Goal: Task Accomplishment & Management: Use online tool/utility

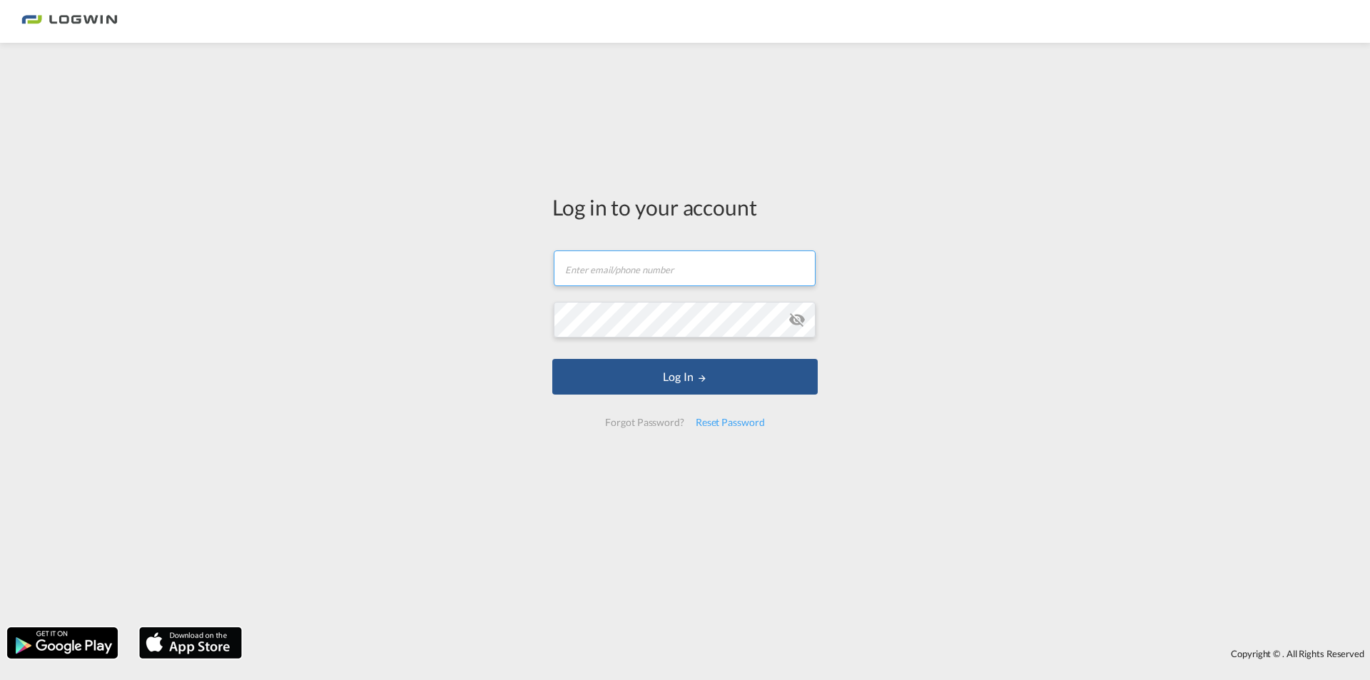
click at [732, 260] on input "text" at bounding box center [685, 268] width 262 height 36
paste input "[PERSON_NAME][EMAIL_ADDRESS][DOMAIN_NAME]"
type input "[PERSON_NAME][EMAIL_ADDRESS][DOMAIN_NAME]"
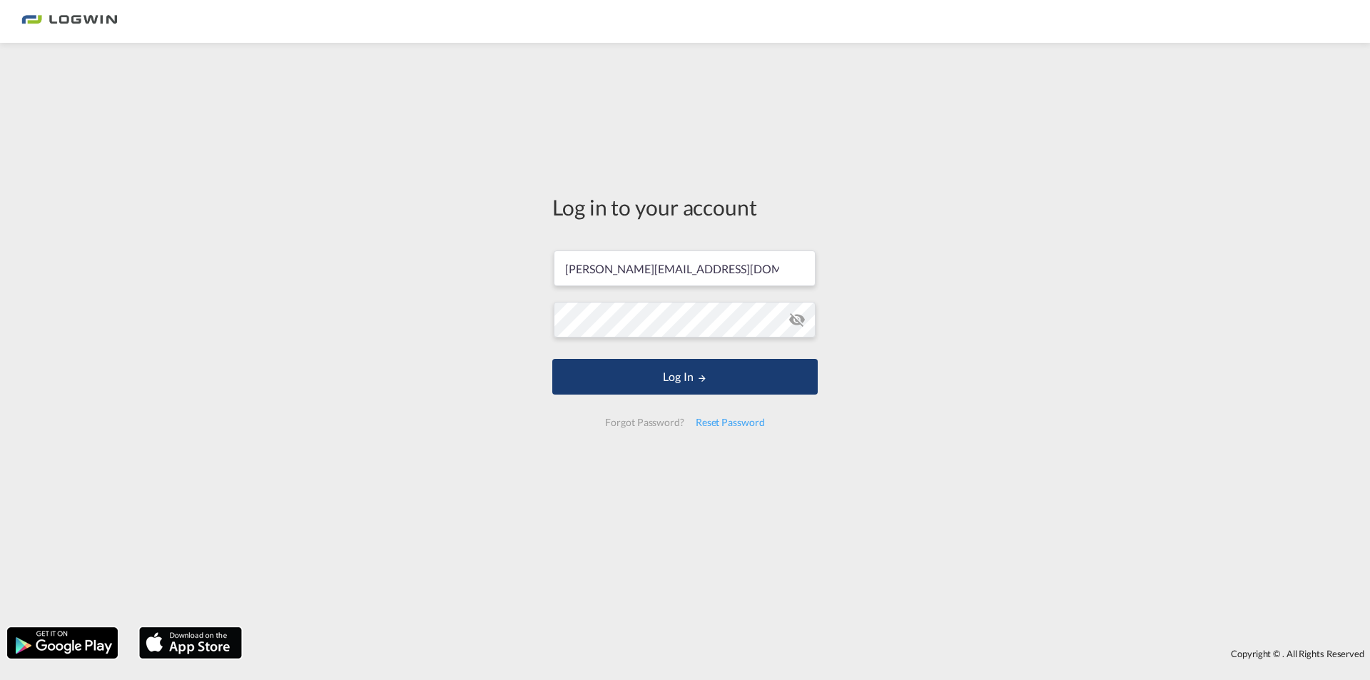
click at [619, 374] on button "Log In" at bounding box center [684, 377] width 265 height 36
